Goal: Task Accomplishment & Management: Manage account settings

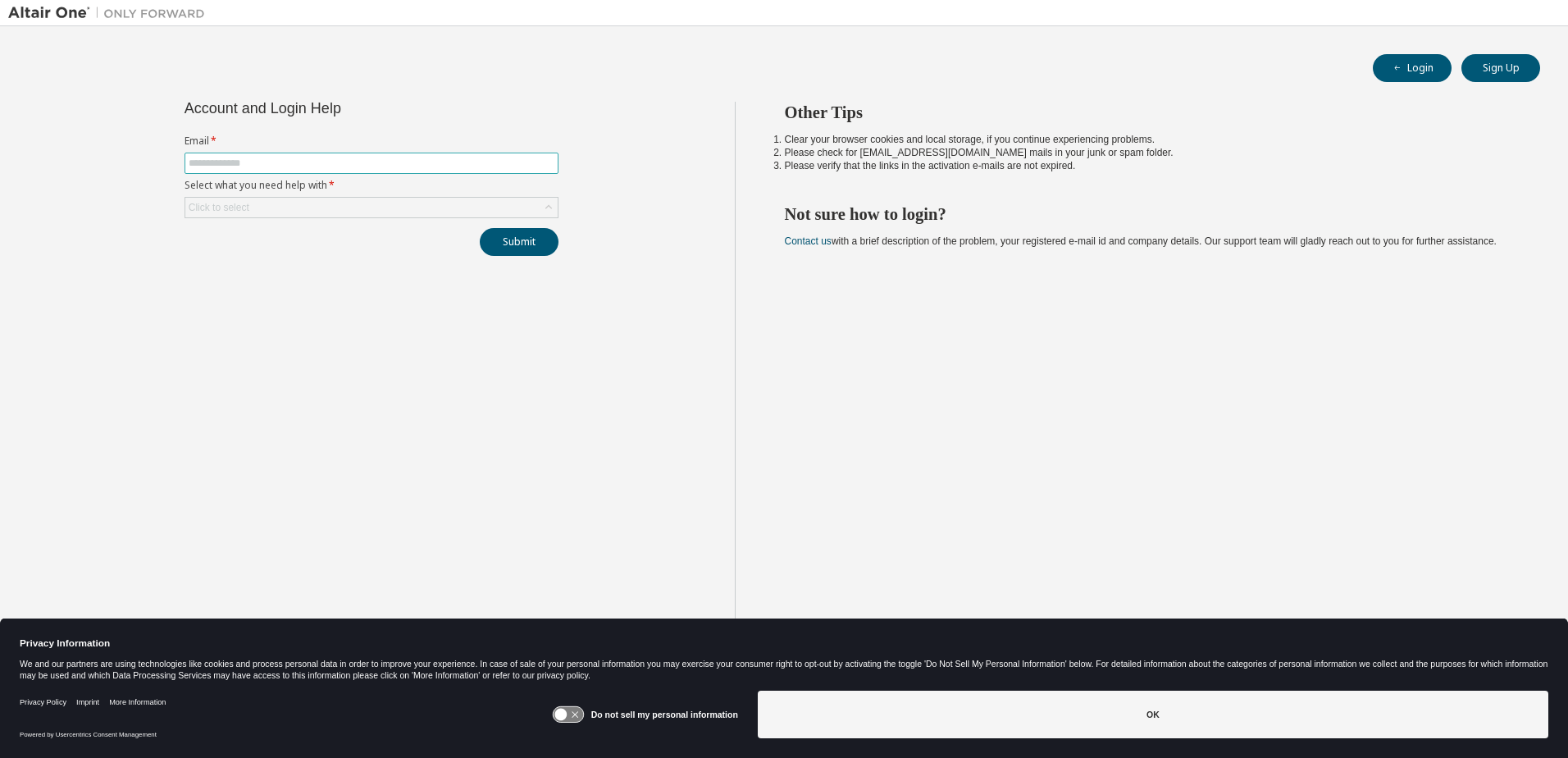
click at [265, 162] on input "text" at bounding box center [371, 163] width 366 height 13
type input "**********"
click at [282, 205] on div "Click to select" at bounding box center [371, 207] width 372 height 20
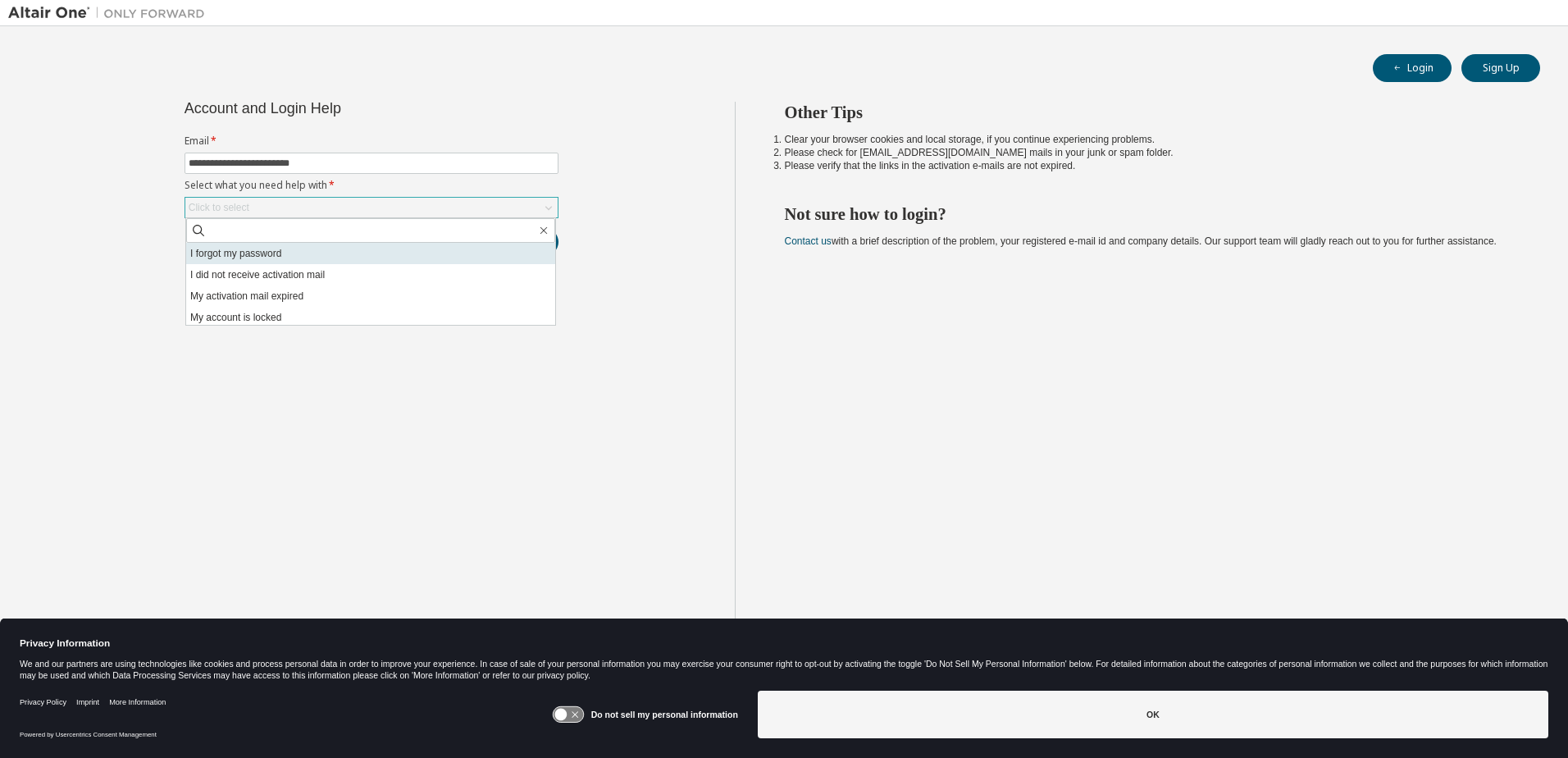
click at [258, 259] on li "I forgot my password" at bounding box center [370, 254] width 369 height 21
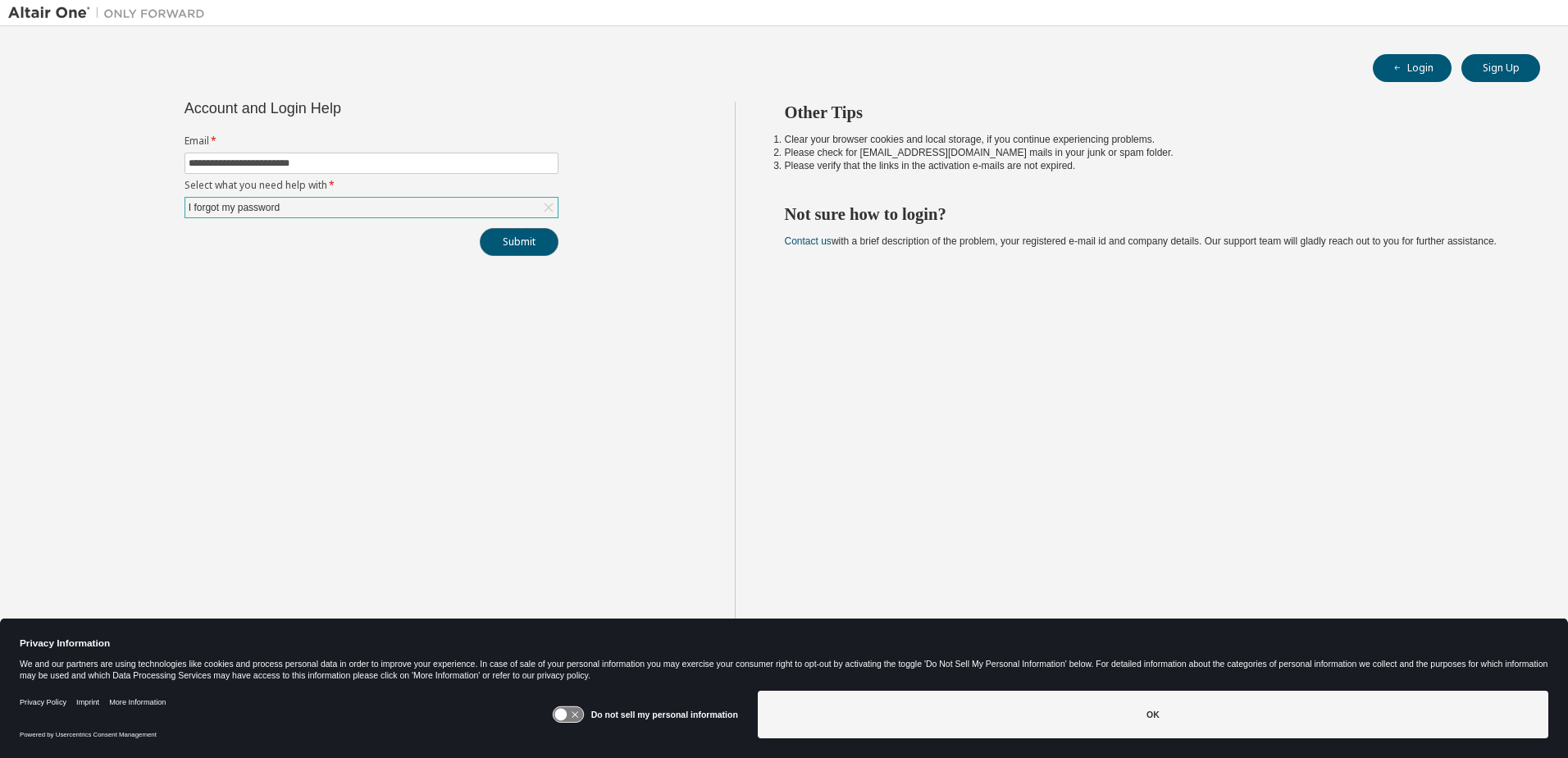
click at [519, 240] on button "Submit" at bounding box center [519, 241] width 79 height 28
click at [511, 243] on button "Submit" at bounding box center [519, 241] width 79 height 28
click at [524, 206] on div "Click to select" at bounding box center [371, 207] width 372 height 20
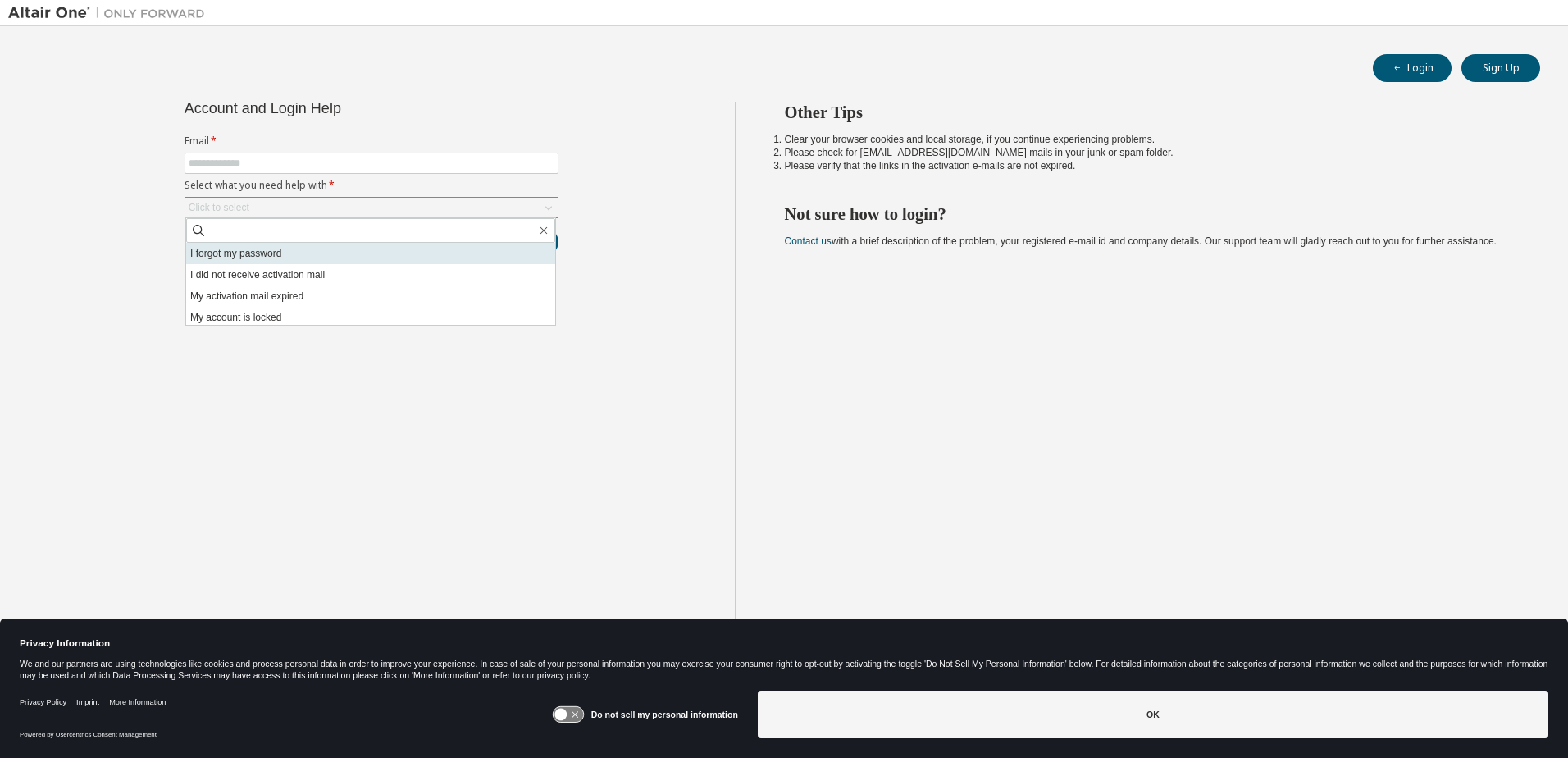
click at [469, 248] on li "I forgot my password" at bounding box center [370, 254] width 369 height 21
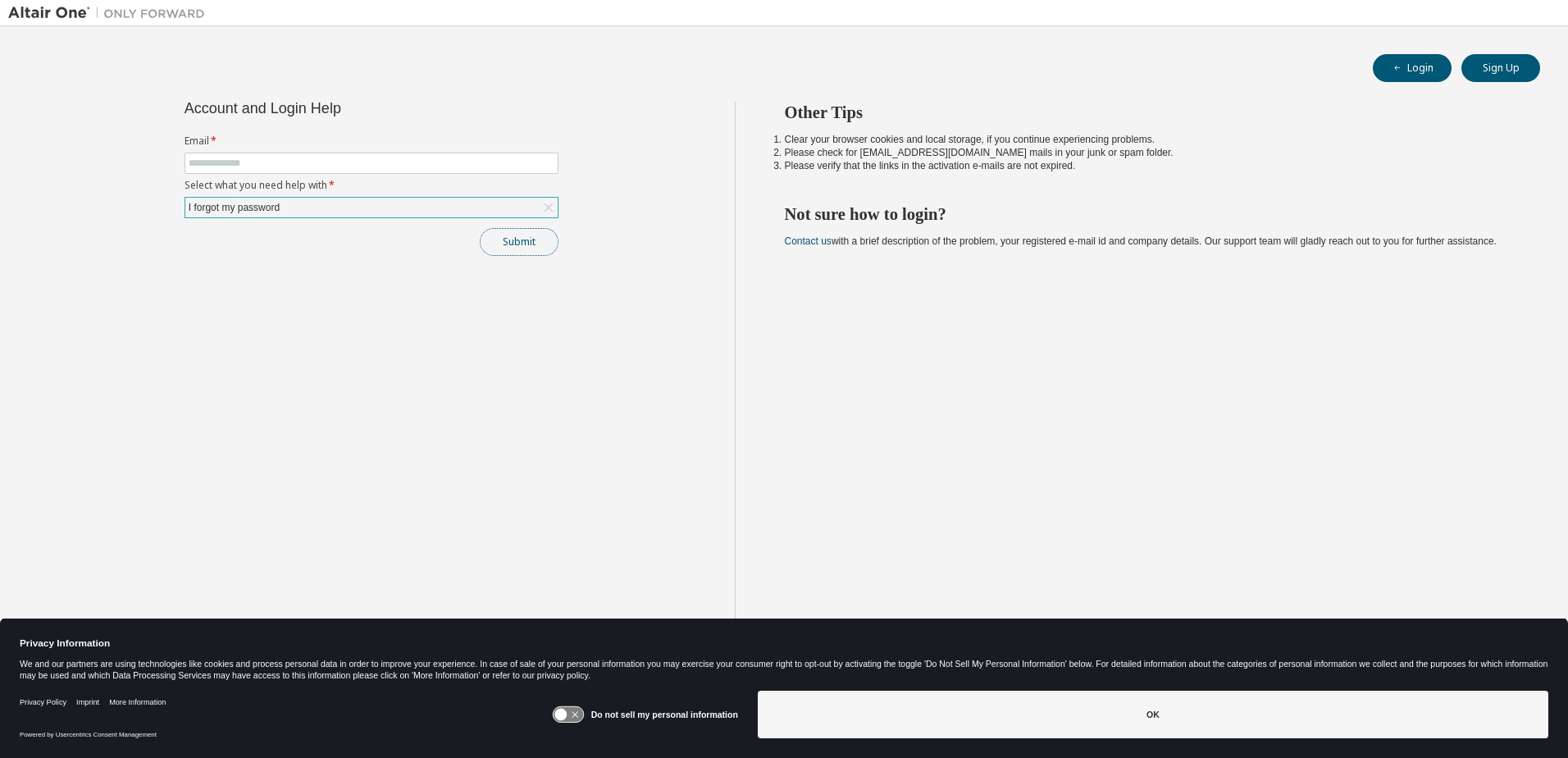
click at [498, 235] on button "Submit" at bounding box center [519, 241] width 79 height 28
click at [276, 156] on span at bounding box center [371, 164] width 374 height 21
click at [278, 167] on input "text" at bounding box center [371, 163] width 366 height 13
type input "**********"
click at [522, 233] on button "Submit" at bounding box center [519, 241] width 79 height 28
